Goal: Task Accomplishment & Management: Use online tool/utility

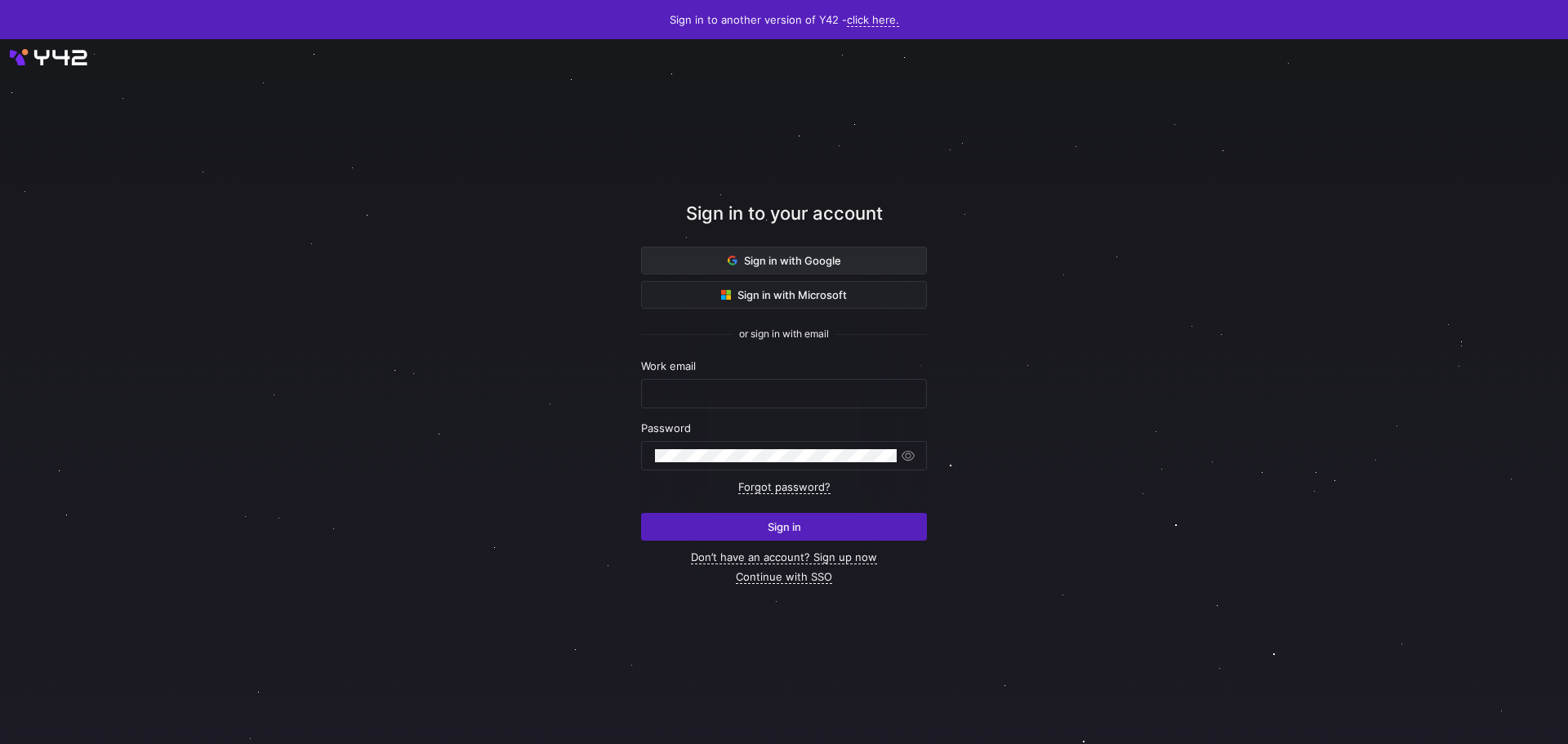
click at [807, 264] on span "Sign in with Google" at bounding box center [784, 259] width 114 height 13
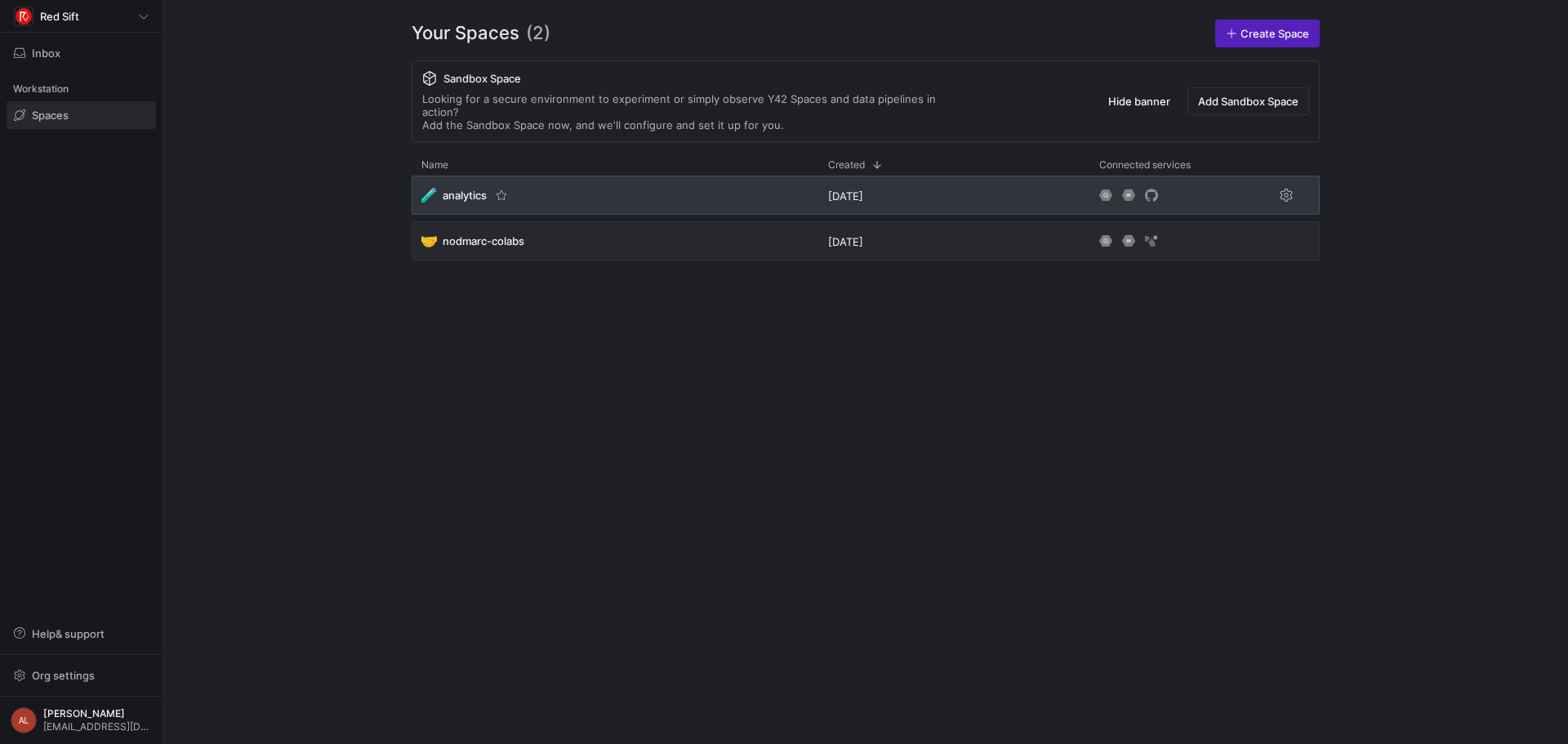
click at [625, 175] on div "🧪 analytics" at bounding box center [616, 195] width 407 height 39
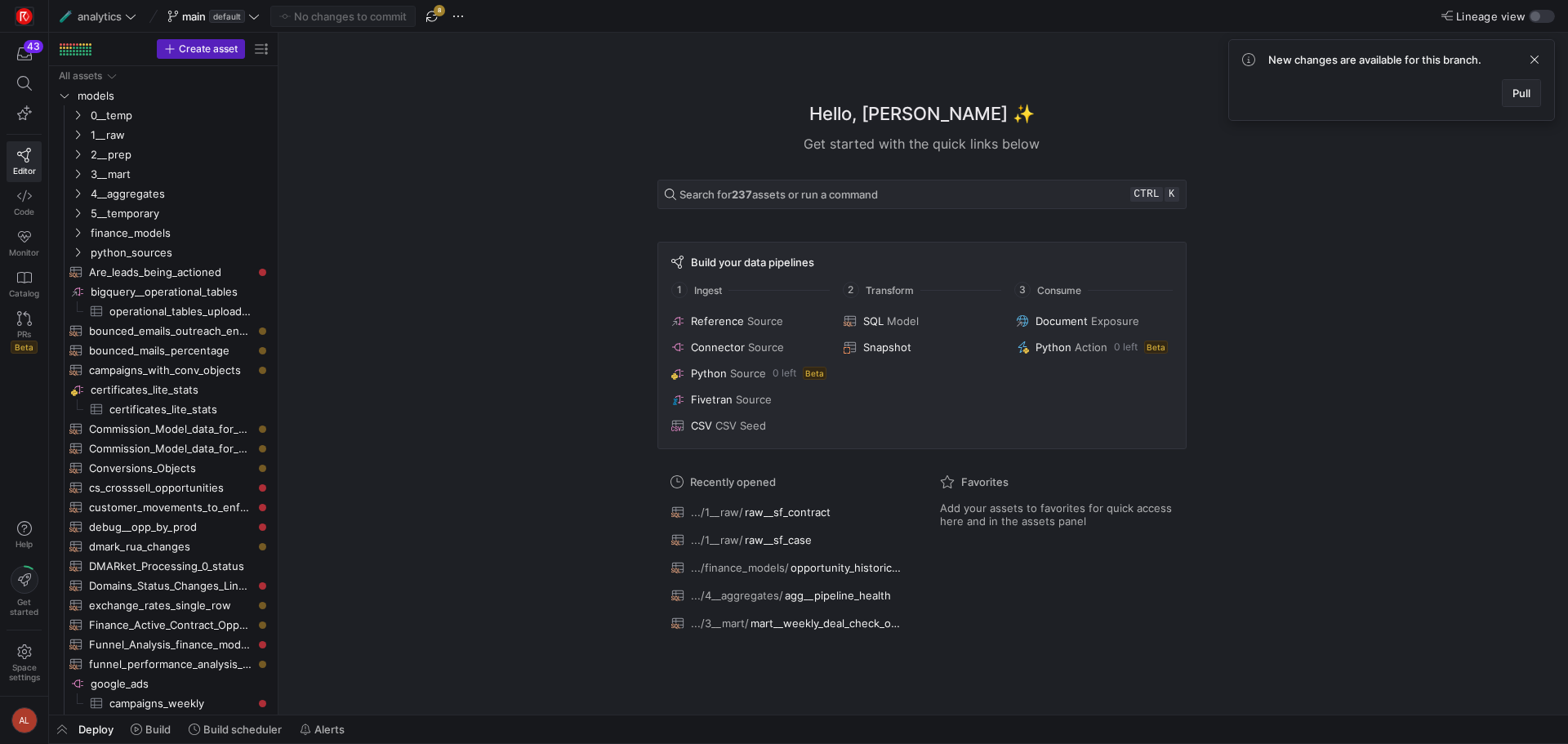
click at [1506, 86] on span at bounding box center [1521, 93] width 37 height 26
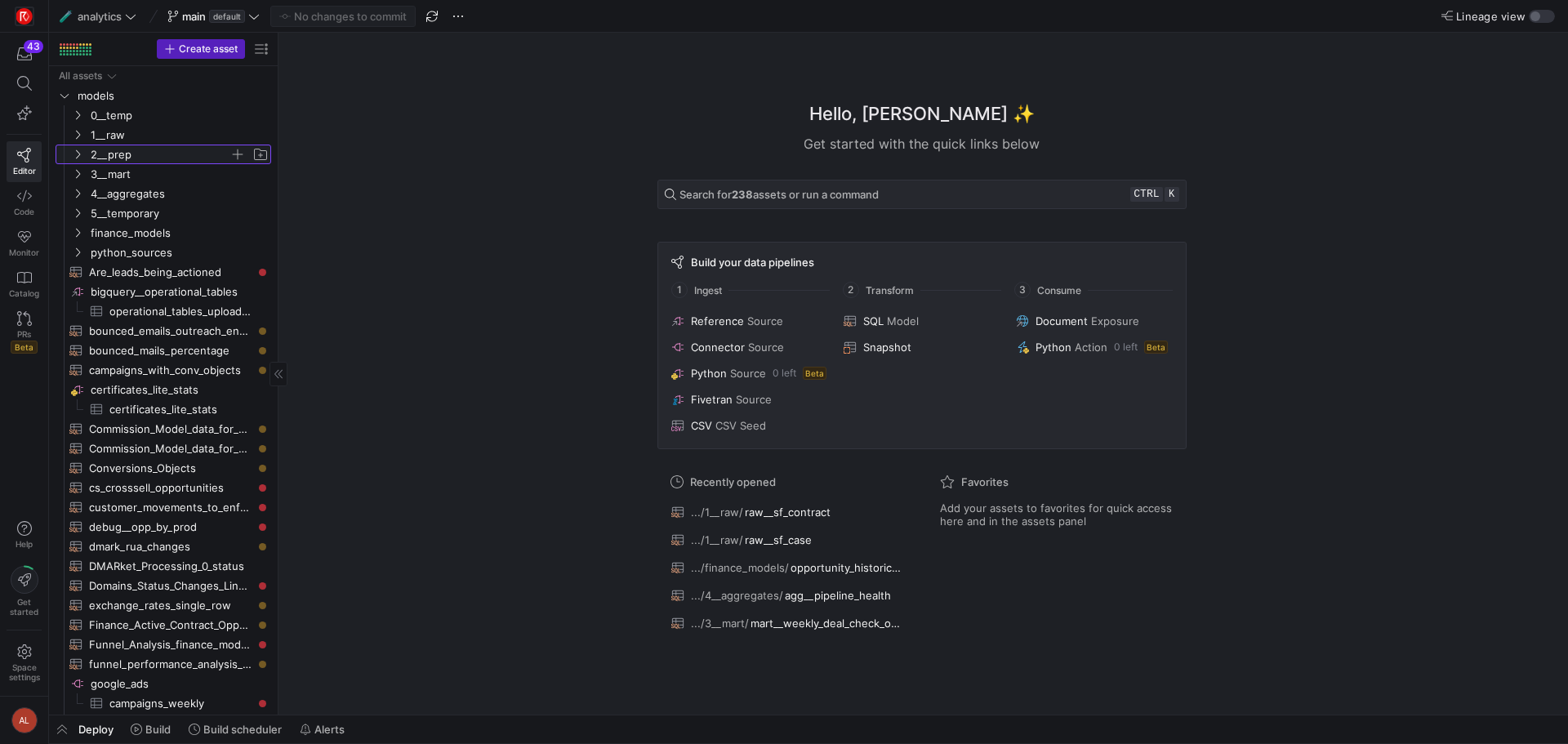
click at [73, 151] on icon "Press SPACE to select this row." at bounding box center [77, 155] width 12 height 10
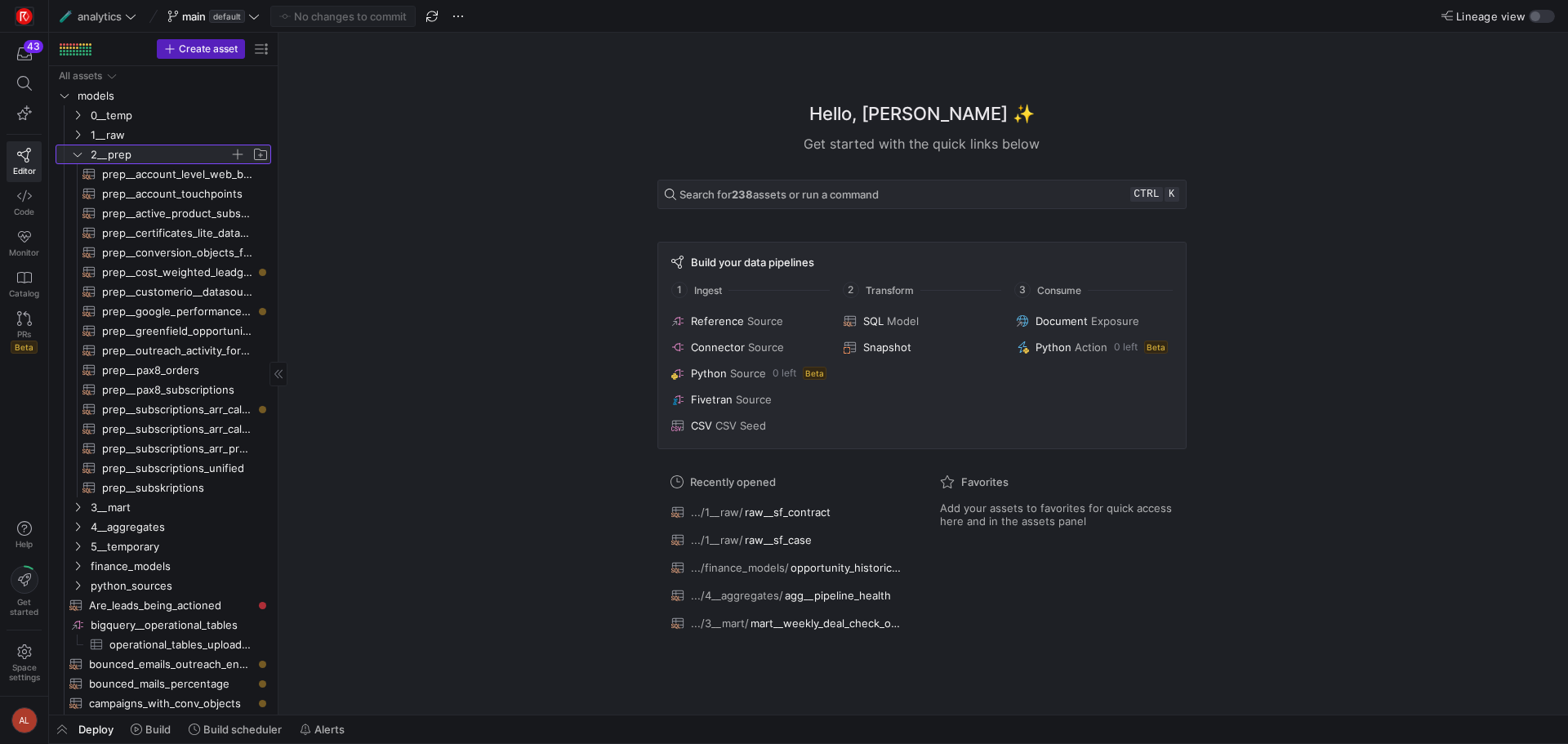
click at [71, 153] on icon at bounding box center [77, 155] width 12 height 10
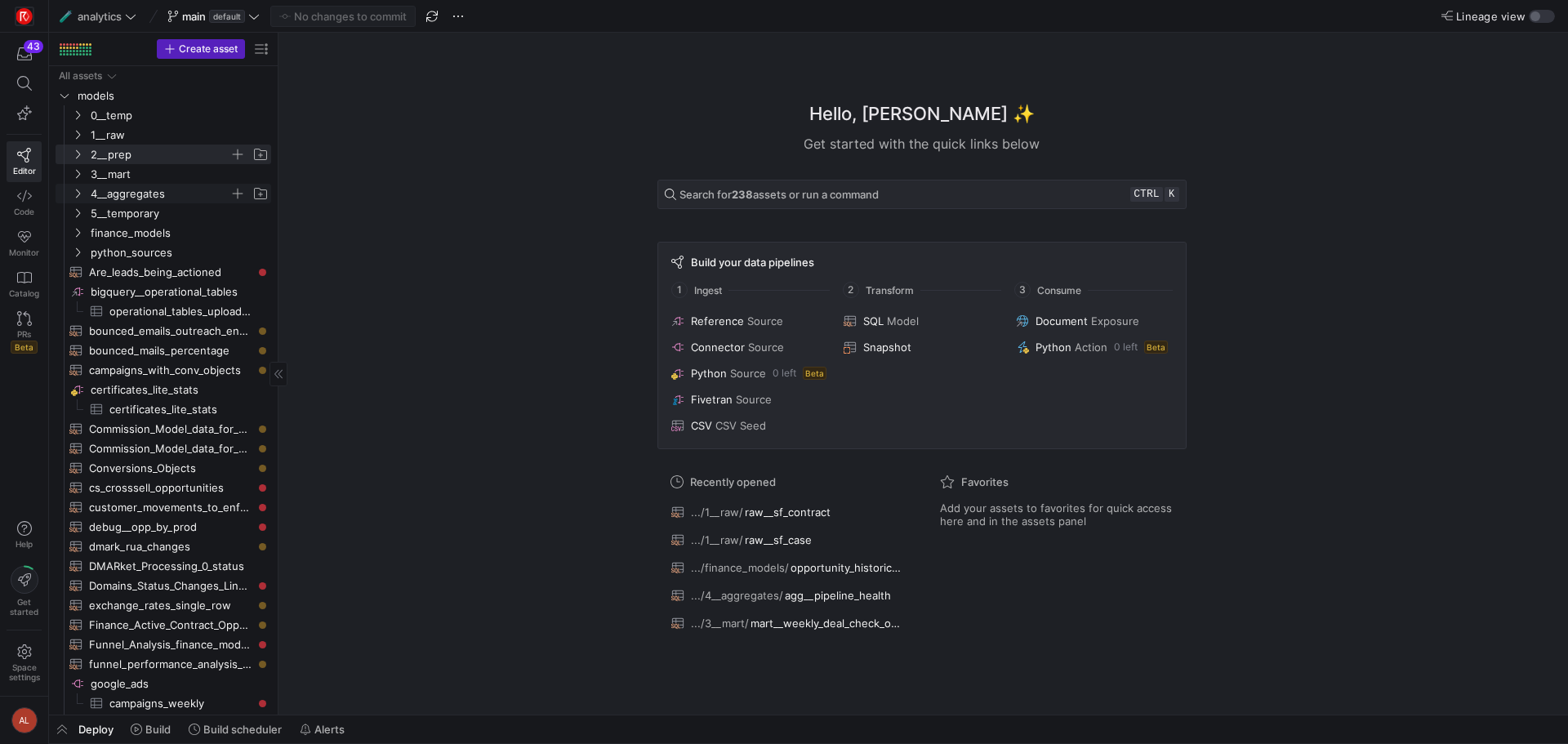
click at [76, 194] on icon "Press SPACE to select this row." at bounding box center [77, 194] width 12 height 10
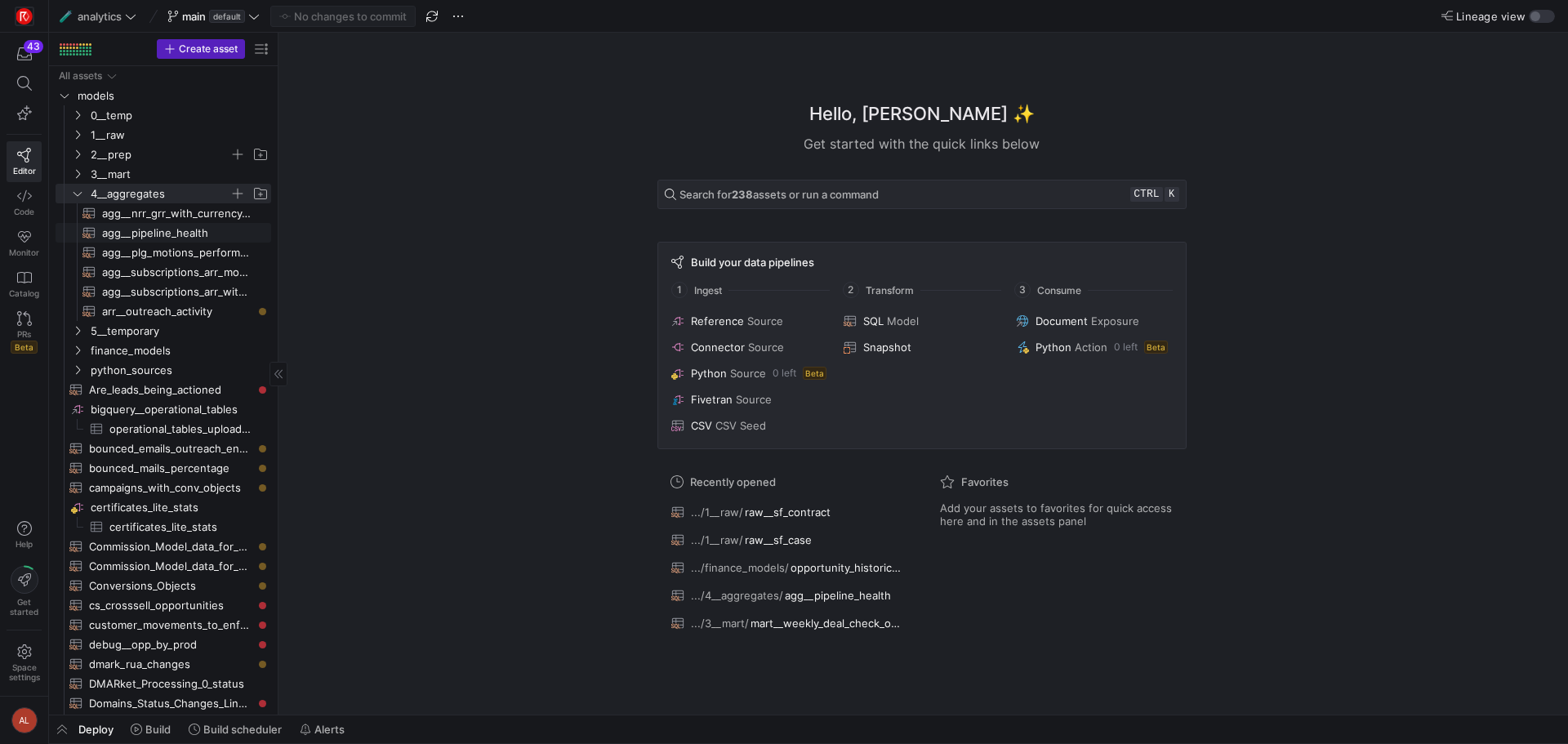
click at [151, 231] on span "agg__pipeline_health​​​​​​​​​​" at bounding box center [177, 233] width 151 height 19
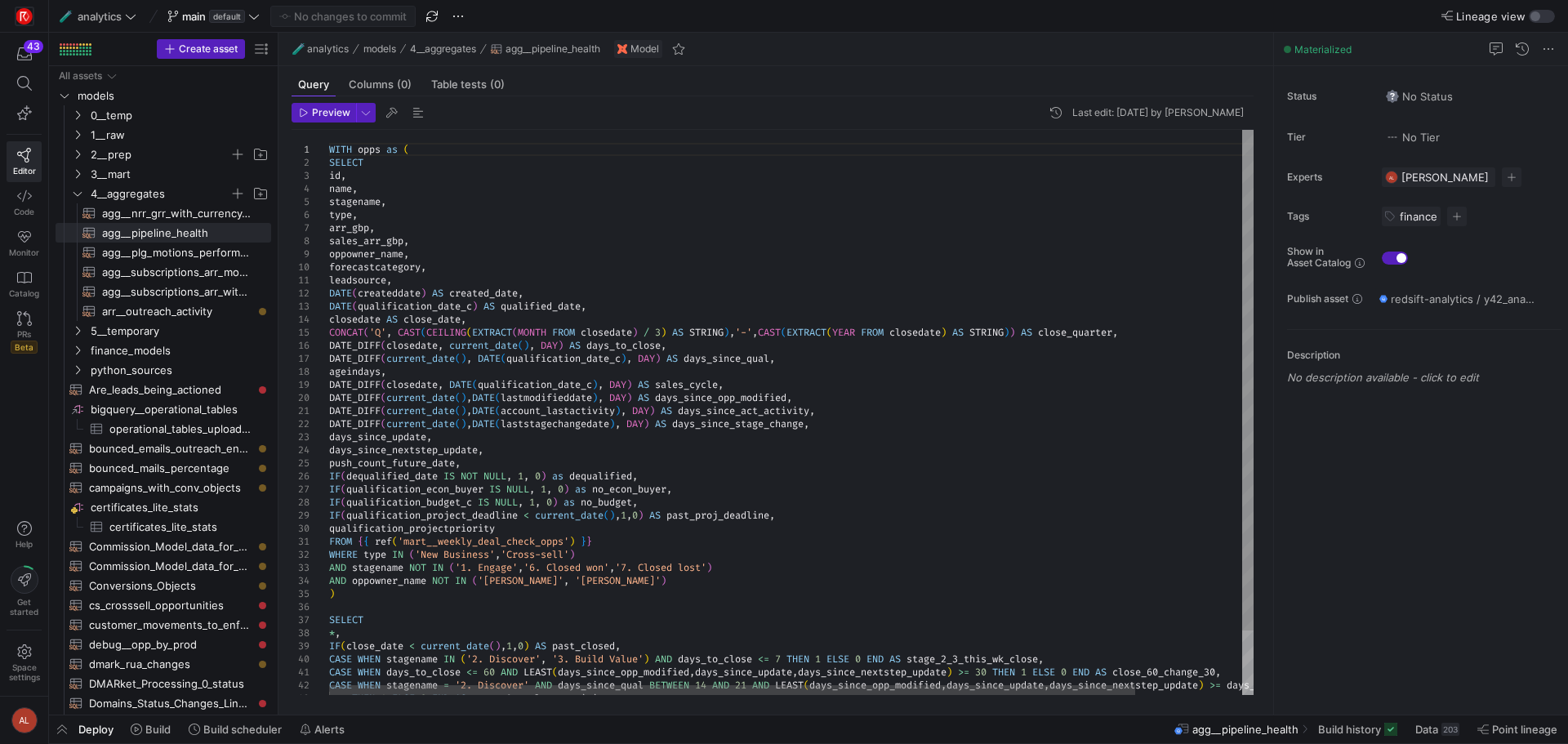
type textarea "FROM {{ ref('mart__weekly_deal_check_opps') }} WHERE type IN ('New Business','C…"
drag, startPoint x: 458, startPoint y: 565, endPoint x: 527, endPoint y: 567, distance: 69.0
click at [527, 567] on div "stagename , type , arr_gbp , sales_arr_gbp , oppowner_name , forecastcategory ,…" at bounding box center [852, 448] width 1046 height 637
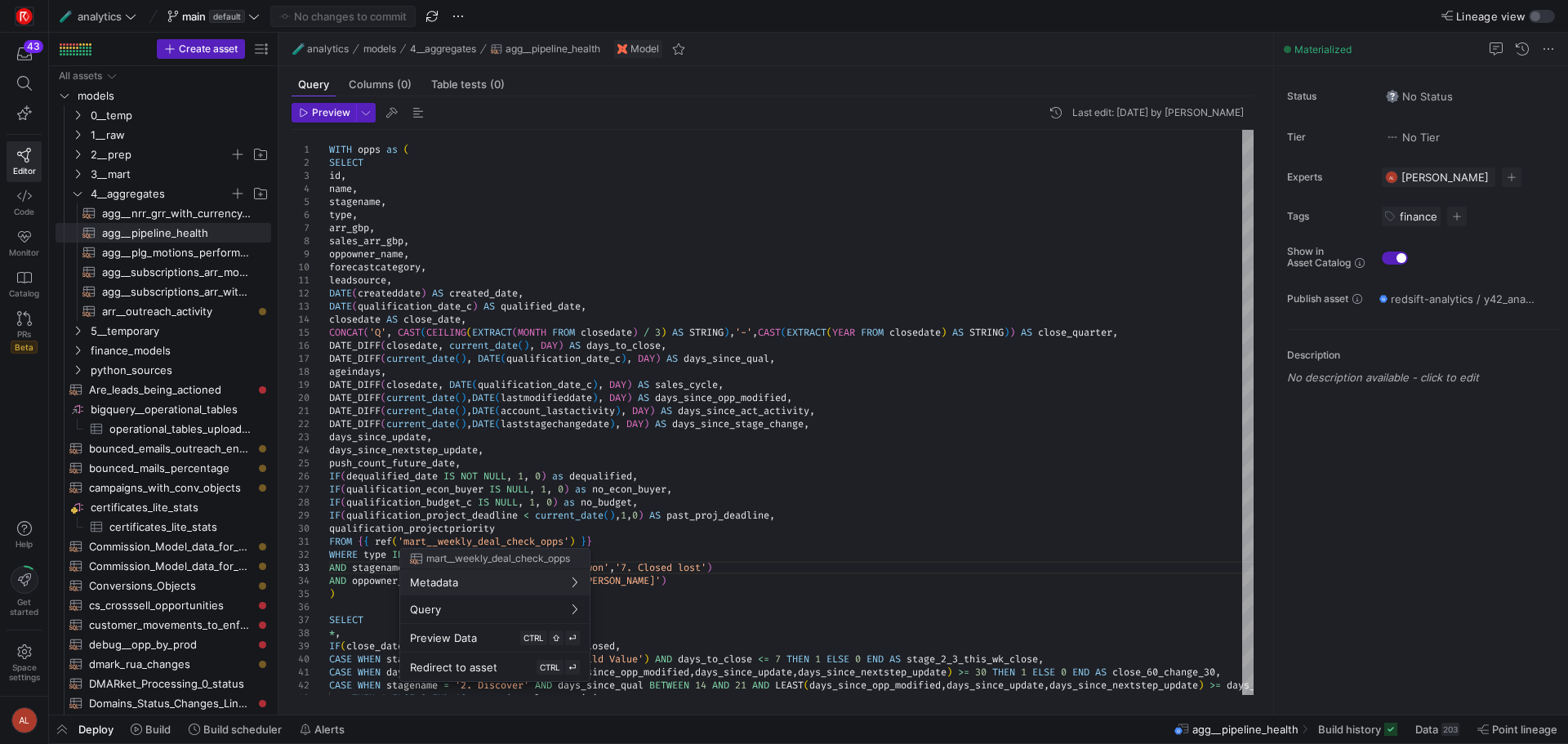
click at [623, 536] on div at bounding box center [784, 372] width 1568 height 744
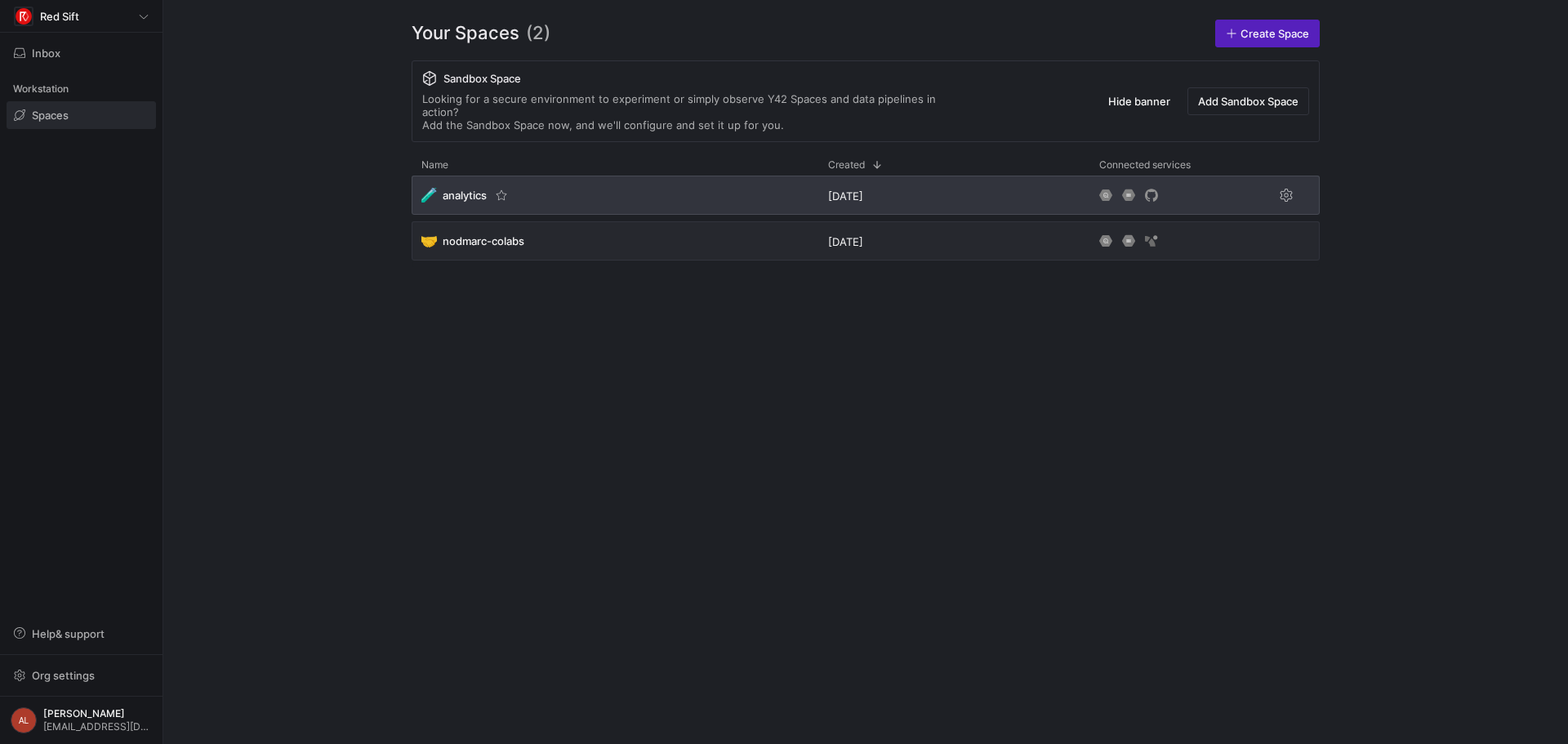
click at [556, 185] on div "🧪 analytics" at bounding box center [616, 195] width 407 height 39
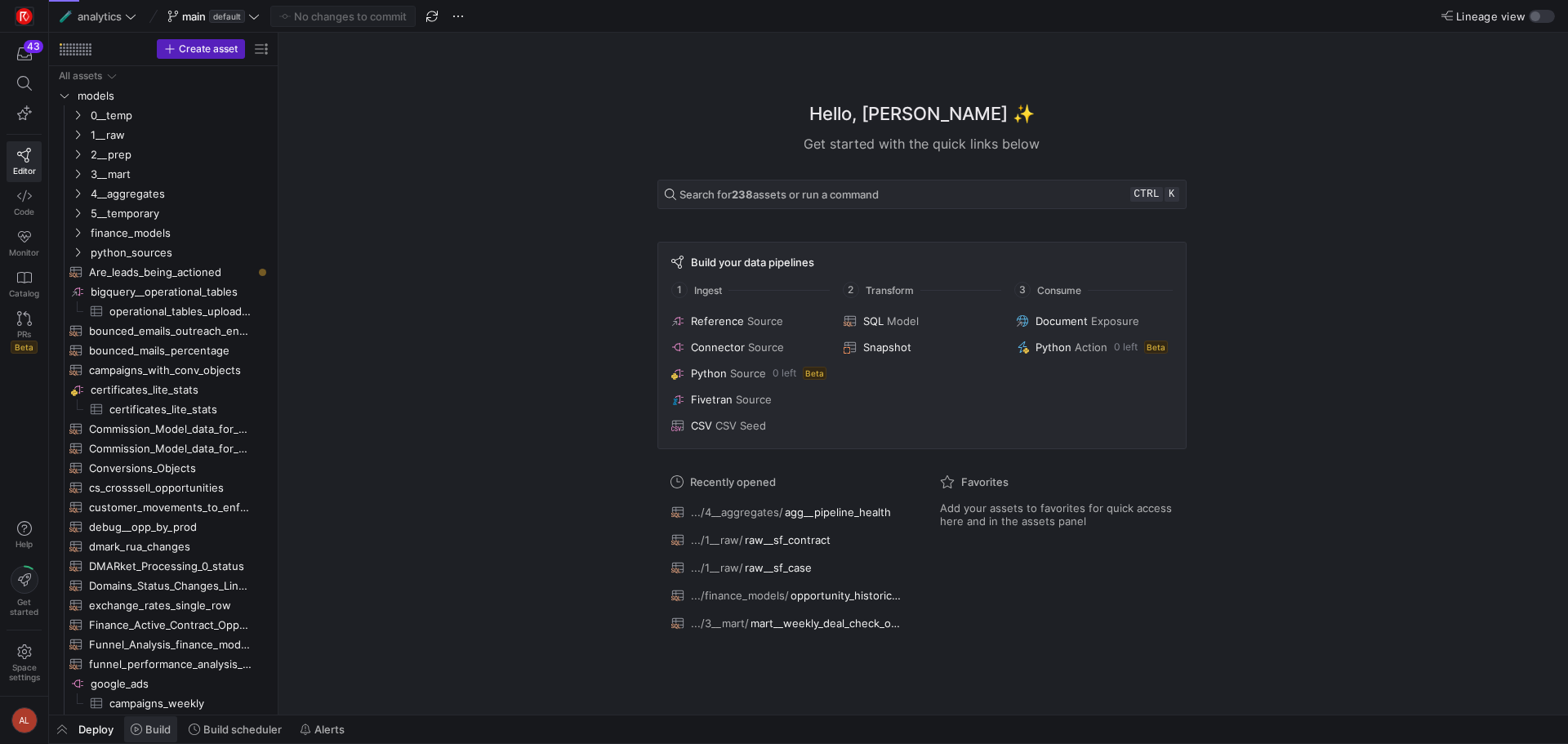
click at [149, 730] on span "Build" at bounding box center [159, 728] width 25 height 13
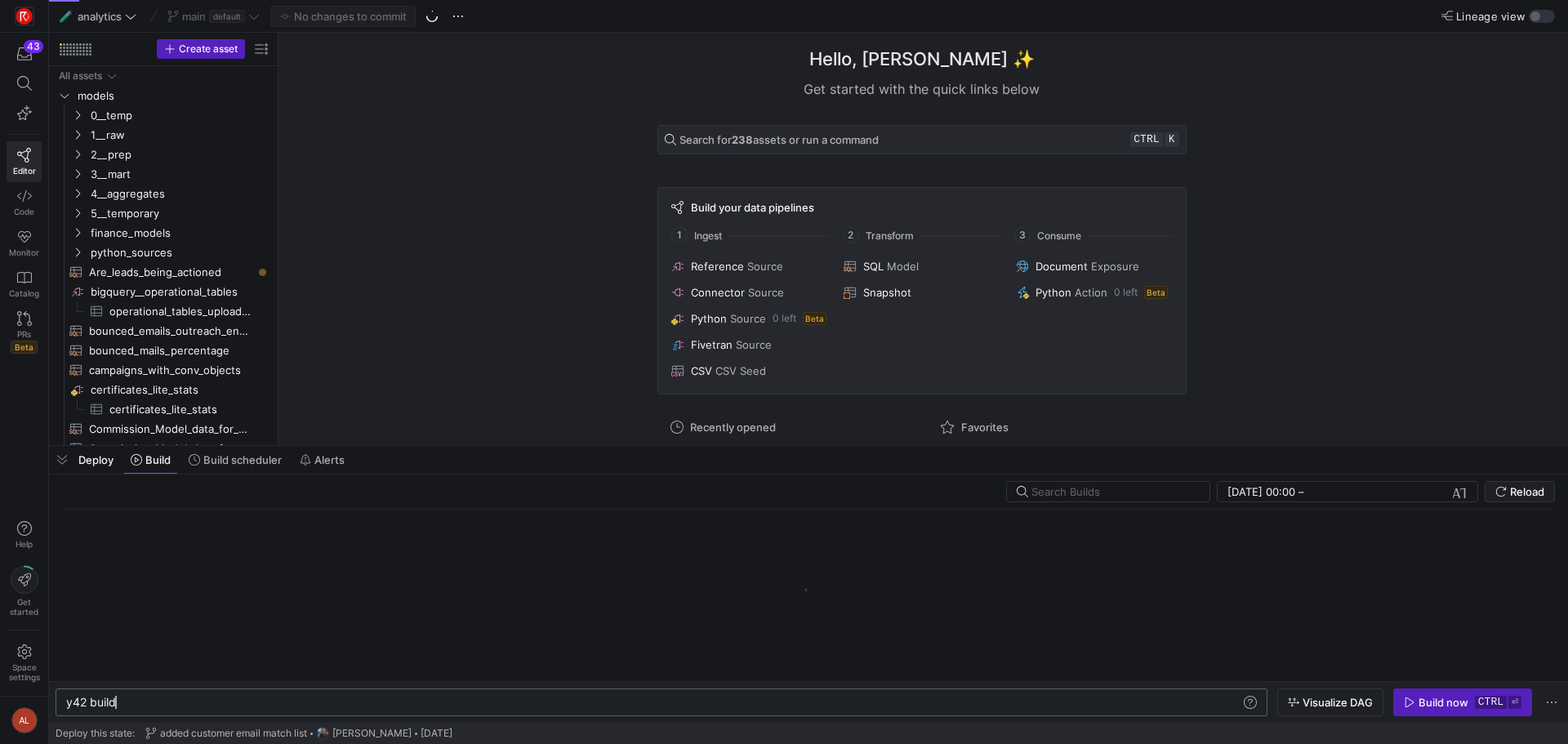
scroll to position [0, 49]
click at [75, 138] on icon "Press SPACE to select this row." at bounding box center [77, 135] width 12 height 10
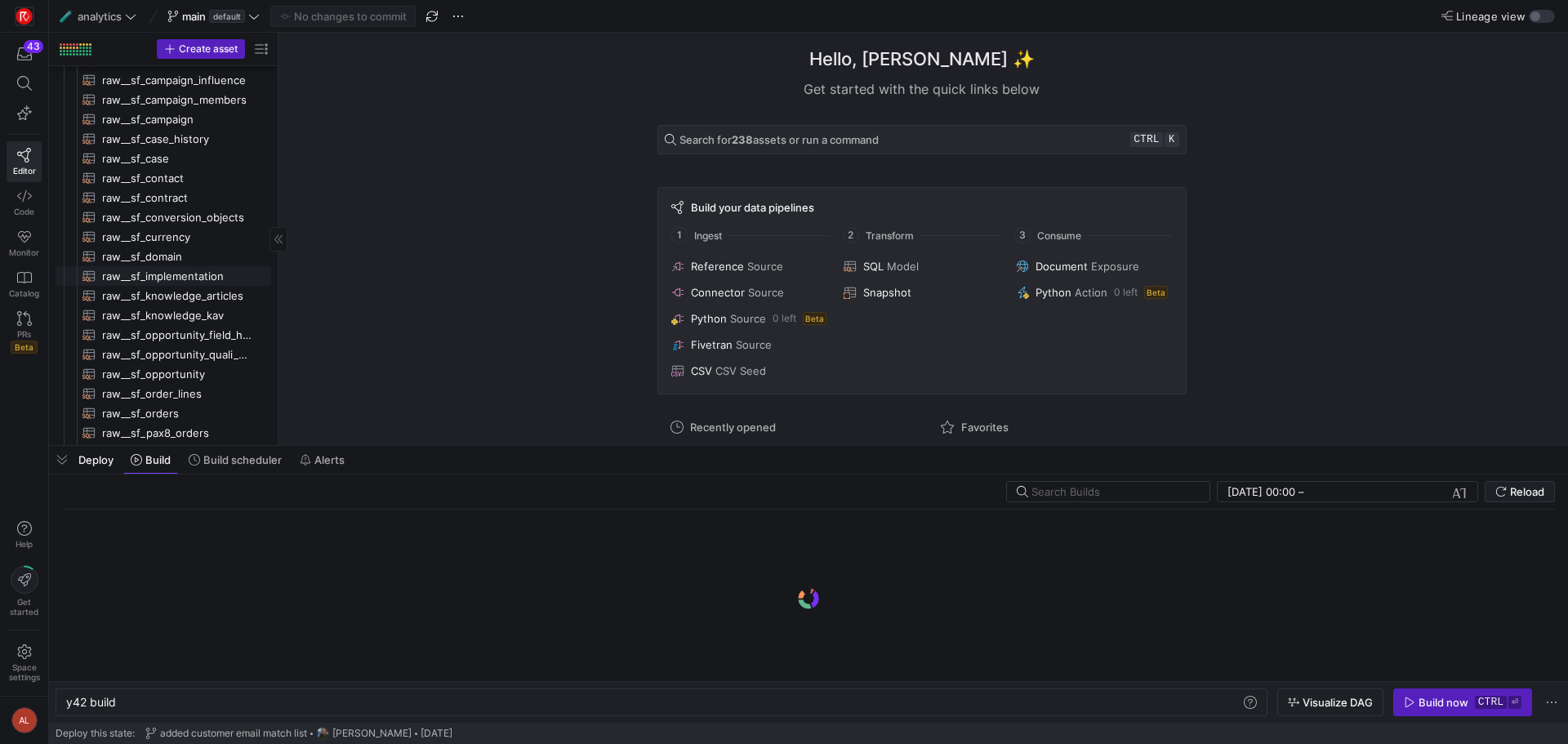
scroll to position [272, 0]
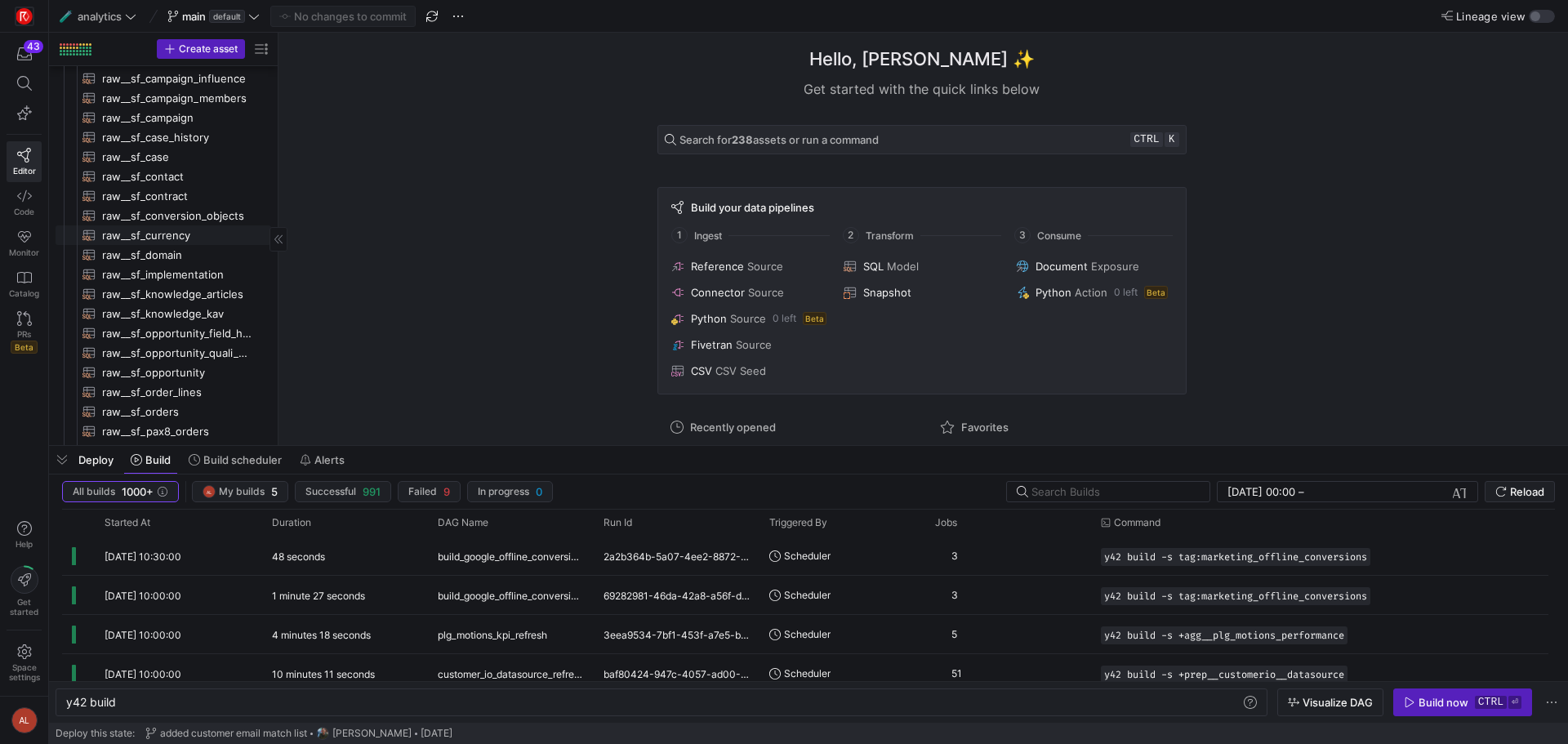
click at [170, 237] on span "raw__sf_currency​​​​​​​​​​" at bounding box center [177, 235] width 151 height 19
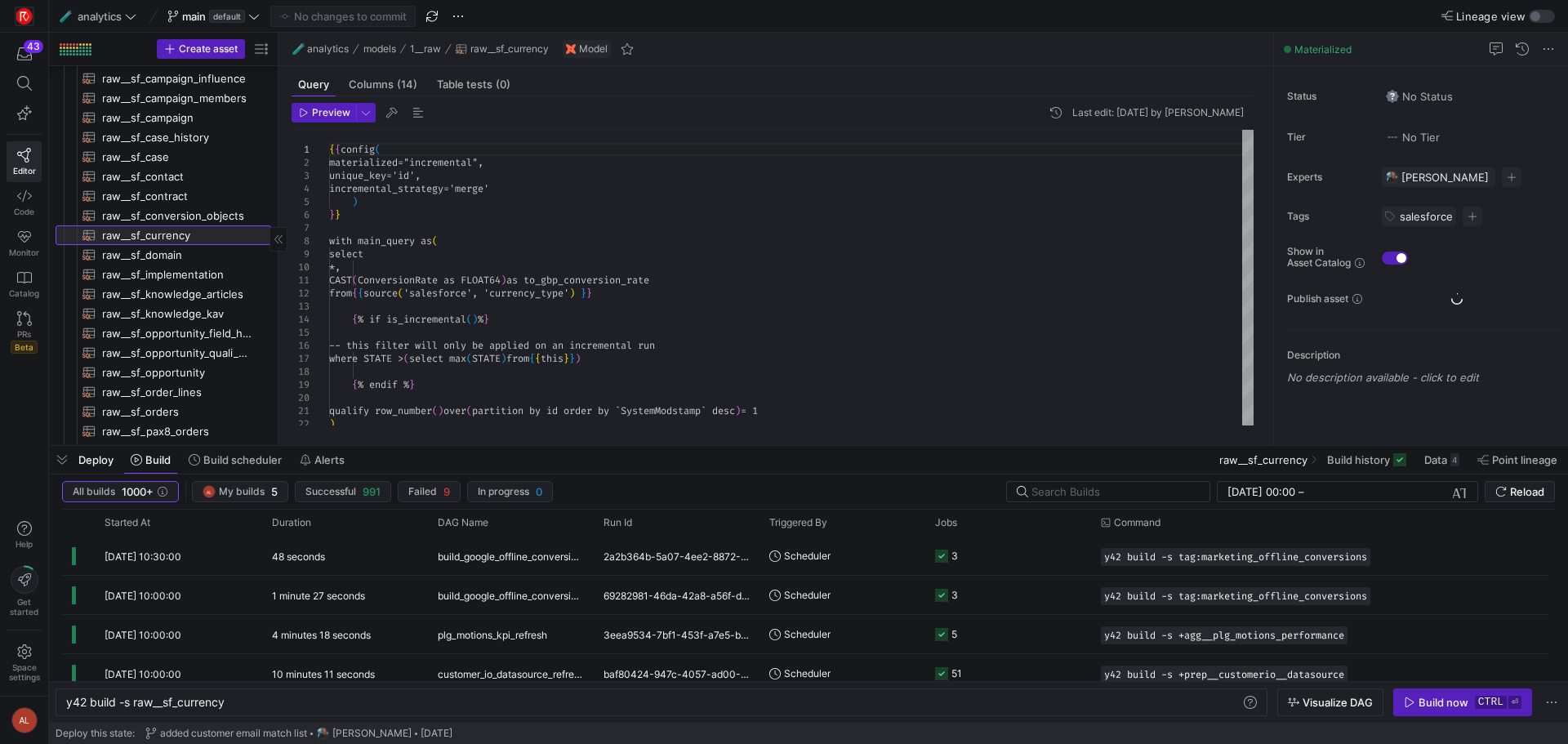
type textarea "y42 build -s raw__sf_currency"
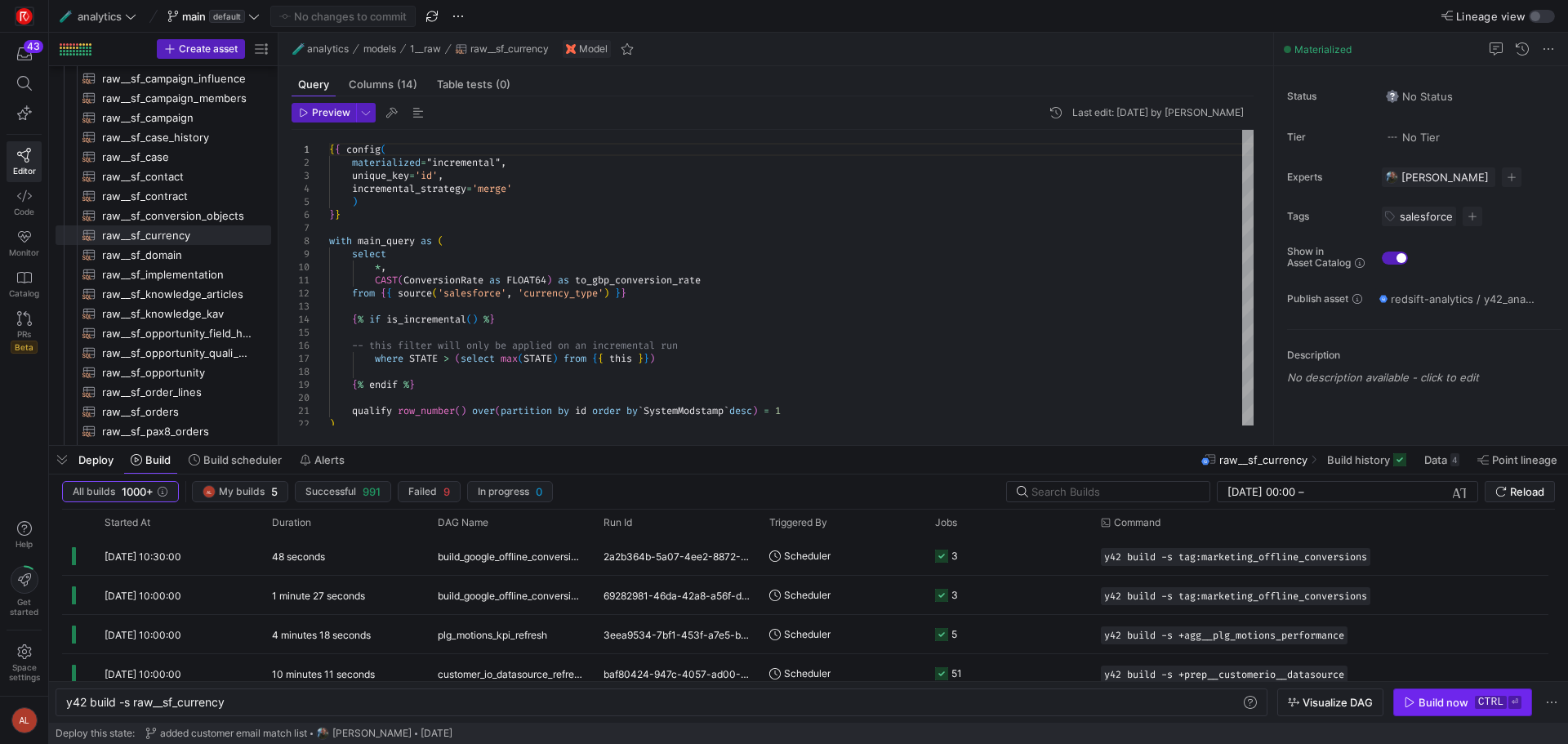
click at [1434, 708] on div "Build now" at bounding box center [1443, 702] width 50 height 13
